Goal: Task Accomplishment & Management: Manage account settings

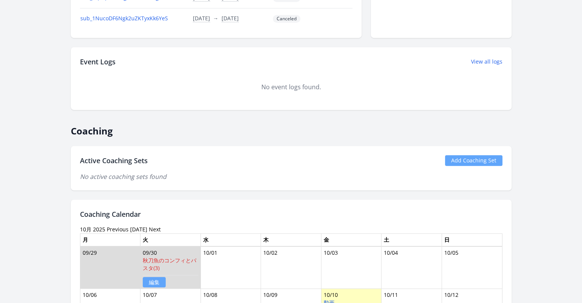
scroll to position [459, 0]
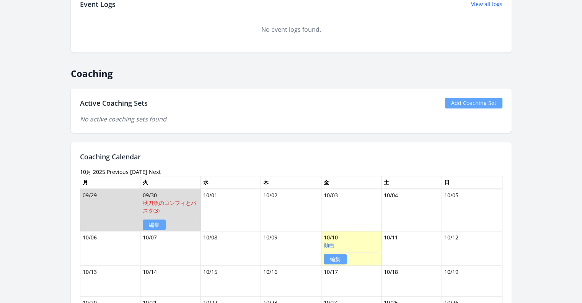
click at [490, 98] on link "Add Coaching Set" at bounding box center [473, 103] width 57 height 11
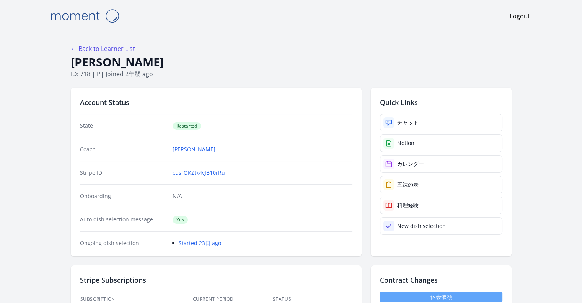
scroll to position [115, 0]
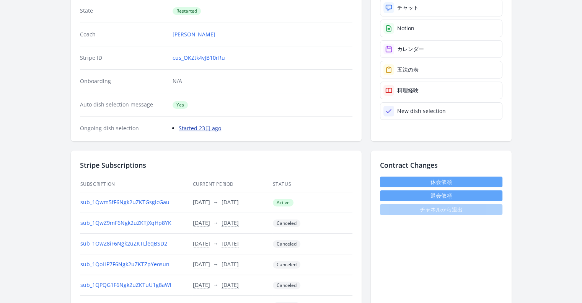
click at [211, 128] on link "Started 23日 ago" at bounding box center [200, 127] width 42 height 7
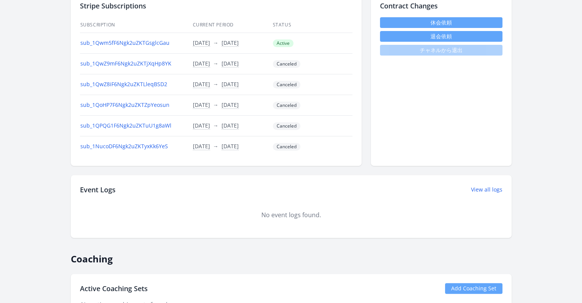
scroll to position [344, 0]
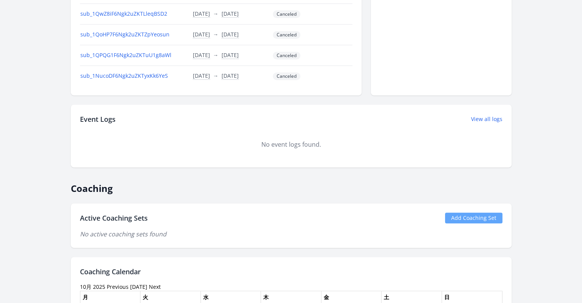
click at [485, 212] on link "Add Coaching Set" at bounding box center [473, 217] width 57 height 11
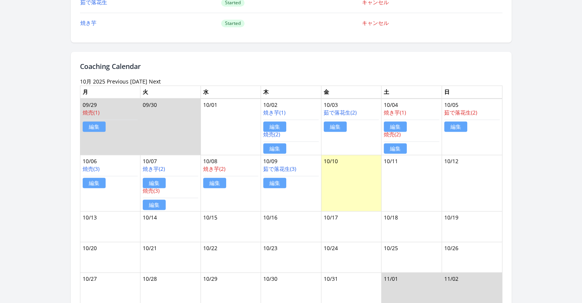
scroll to position [689, 0]
